Goal: Task Accomplishment & Management: Use online tool/utility

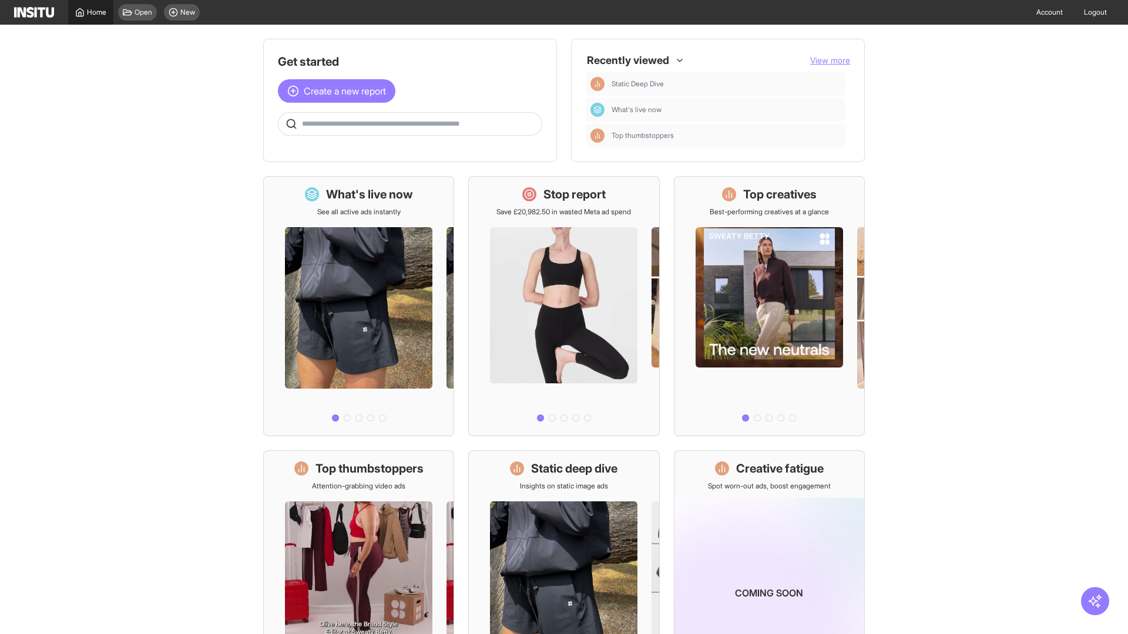
click at [90, 12] on span "Home" at bounding box center [96, 12] width 19 height 9
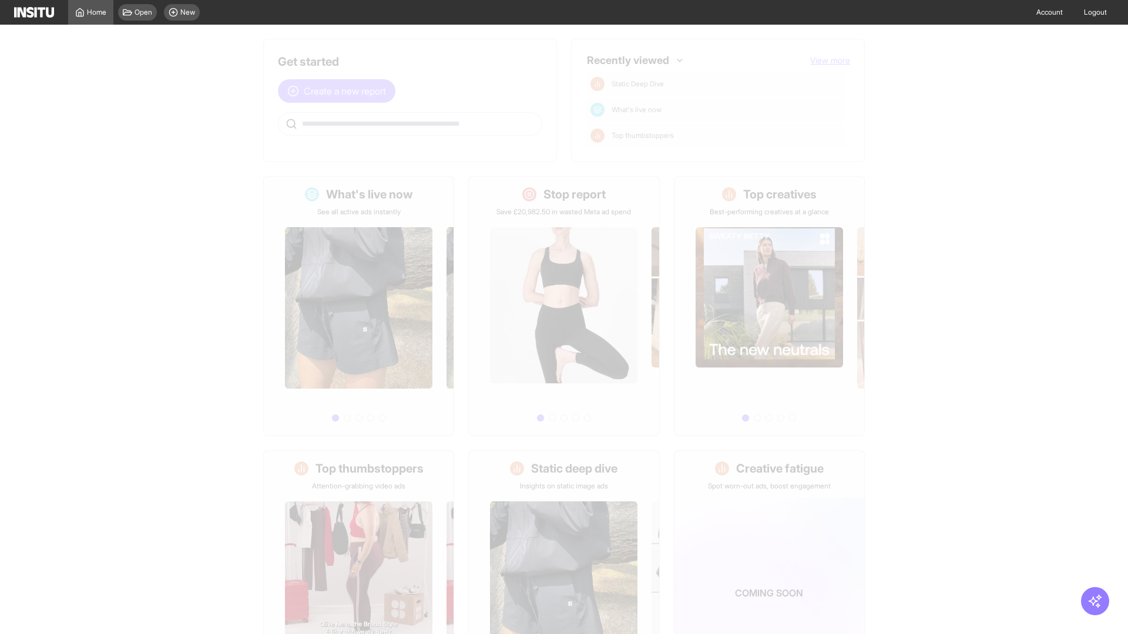
click at [340, 84] on span "Create a new report" at bounding box center [345, 91] width 82 height 14
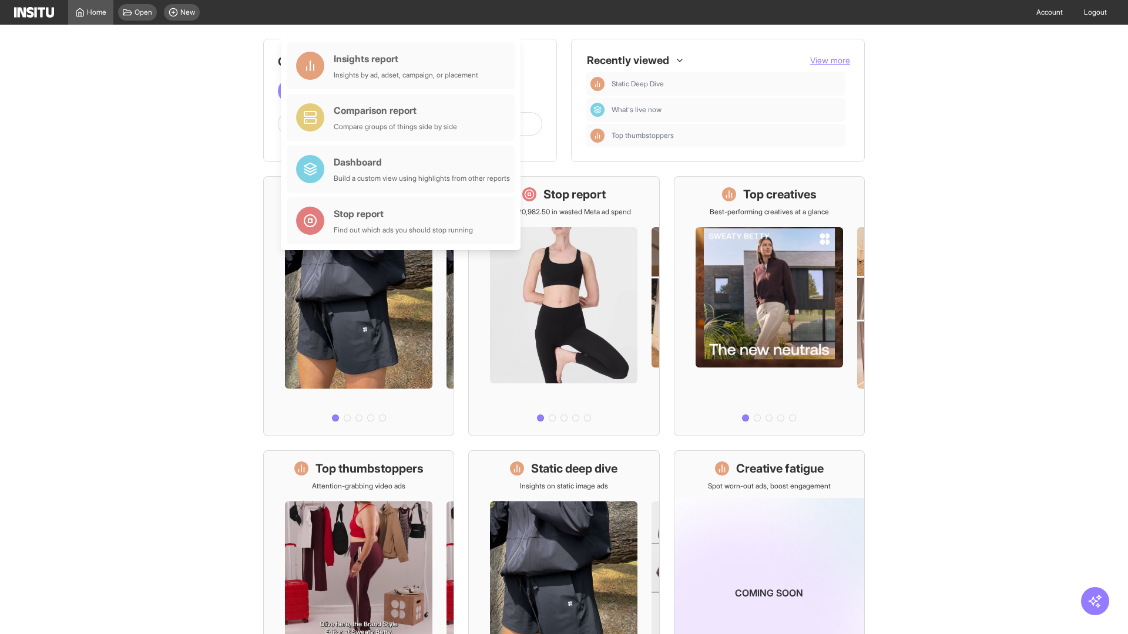
scroll to position [55, 0]
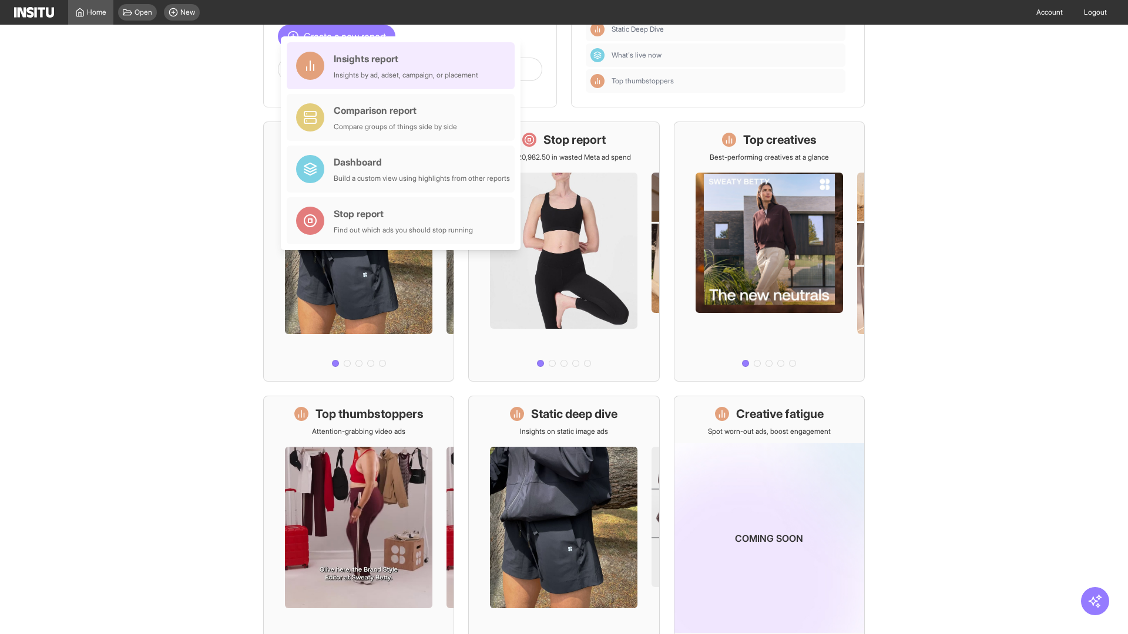
click at [404, 66] on div "Insights report Insights by ad, adset, campaign, or placement" at bounding box center [406, 66] width 145 height 28
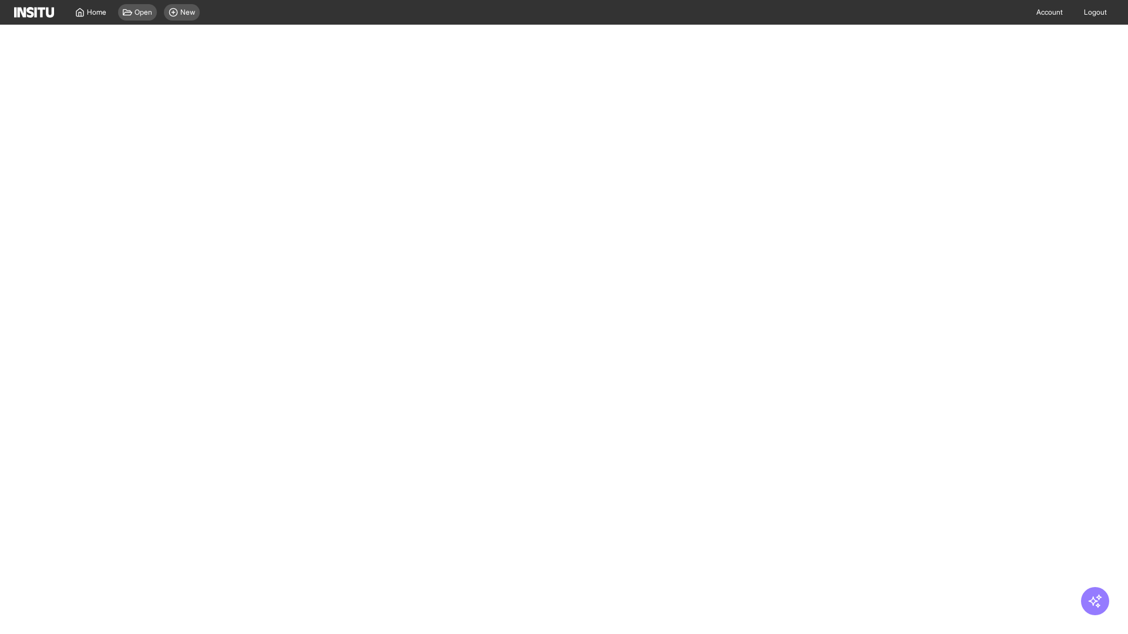
select select "**"
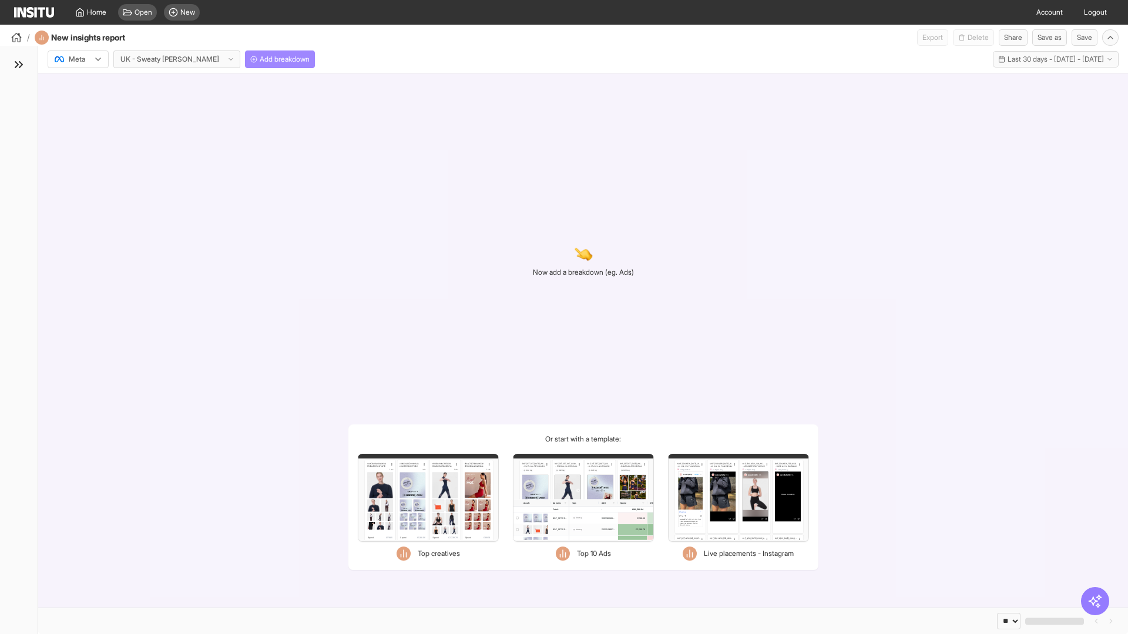
click at [260, 59] on span "Add breakdown" at bounding box center [285, 59] width 50 height 9
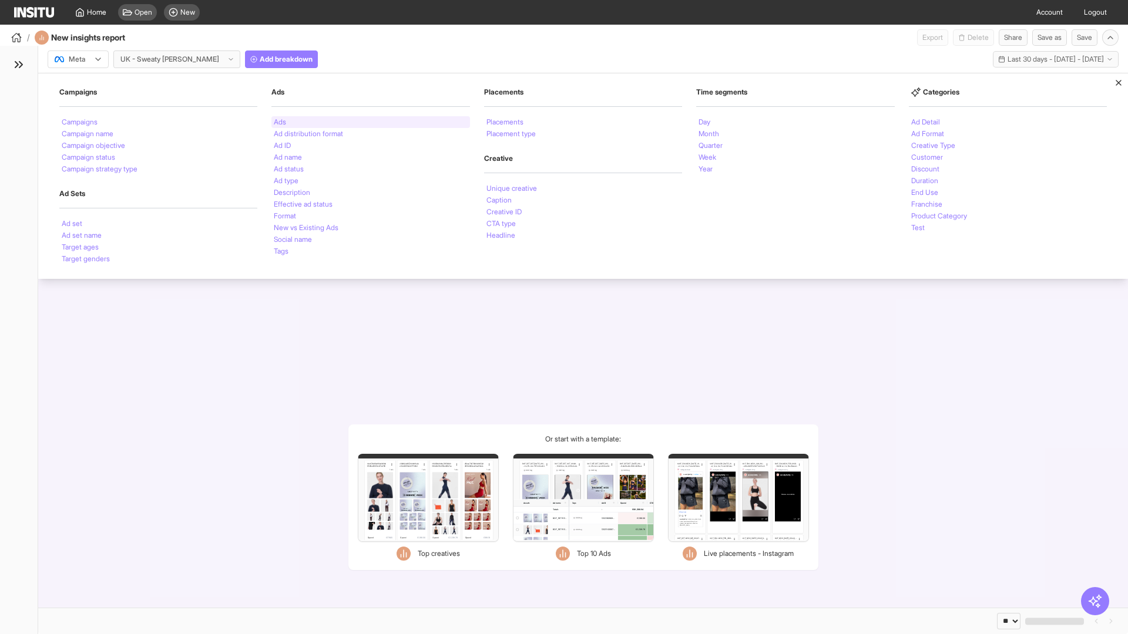
click at [280, 122] on li "Ads" at bounding box center [280, 122] width 12 height 7
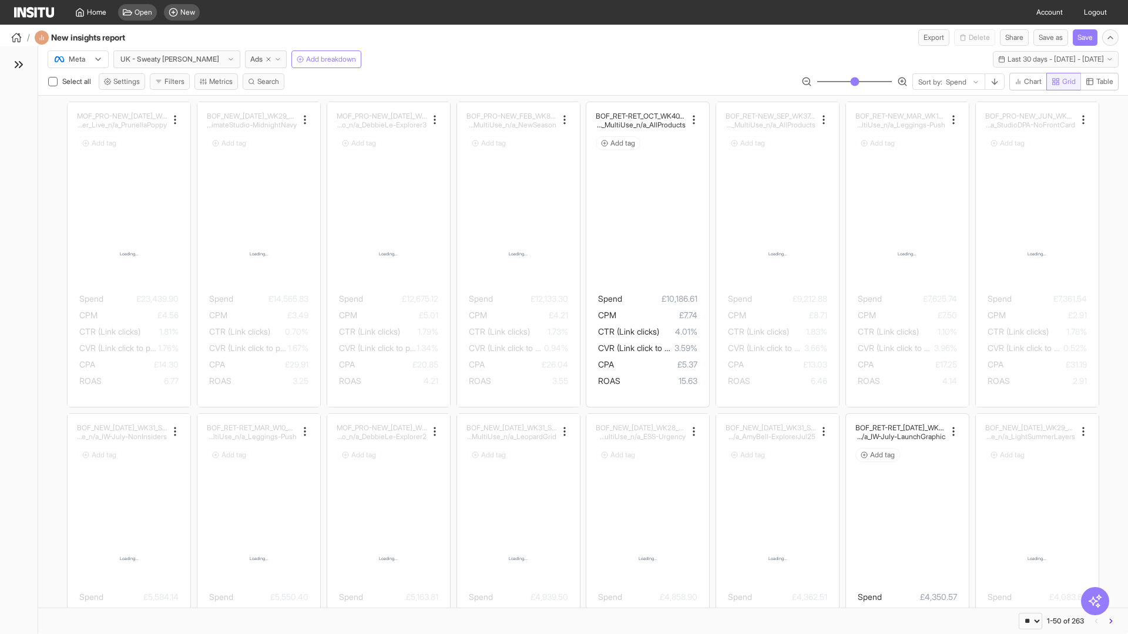
click at [1062, 82] on span "Grid" at bounding box center [1069, 81] width 14 height 9
